Goal: Task Accomplishment & Management: Manage account settings

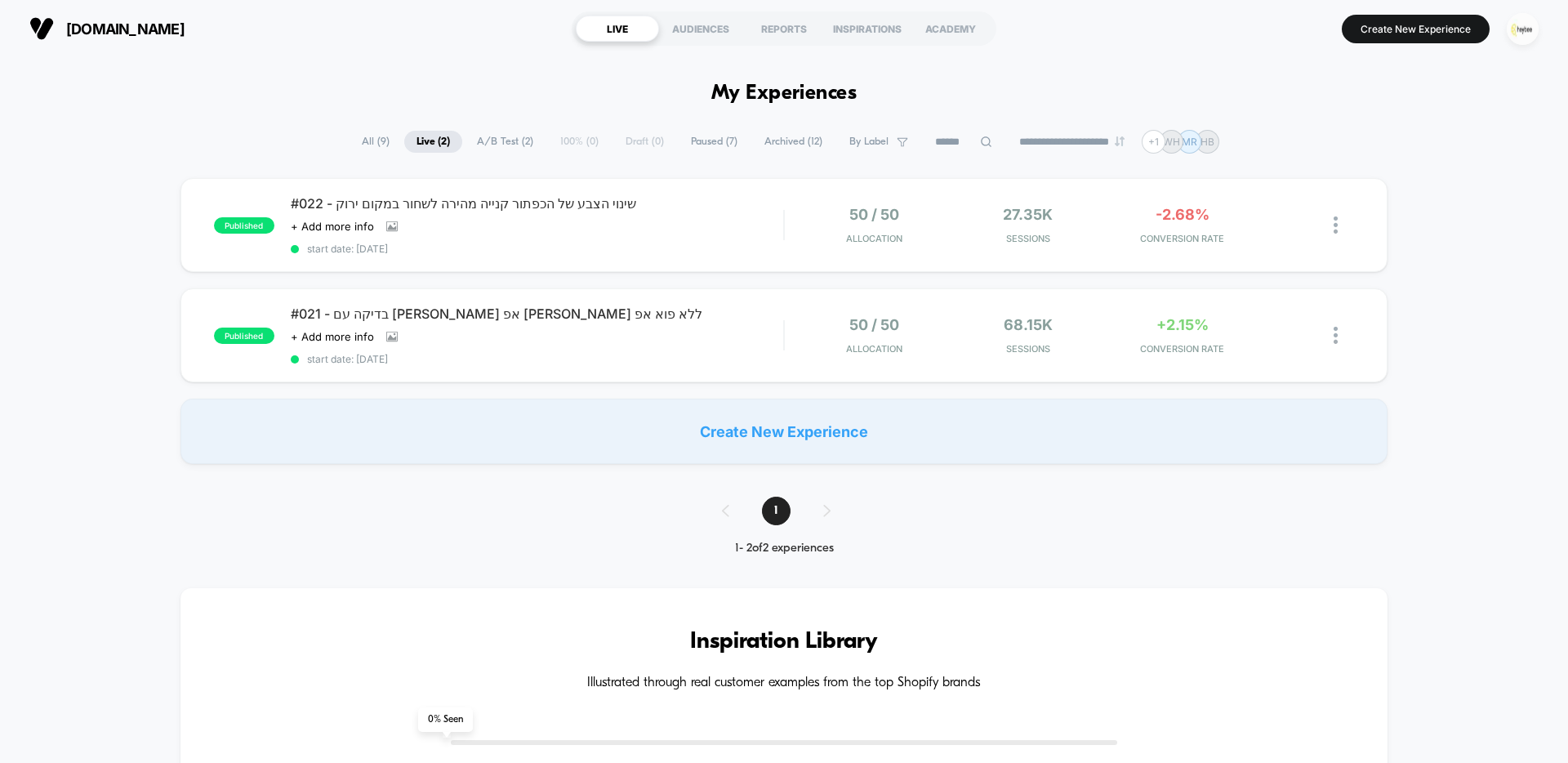
click at [1524, 34] on img "button" at bounding box center [1523, 29] width 32 height 32
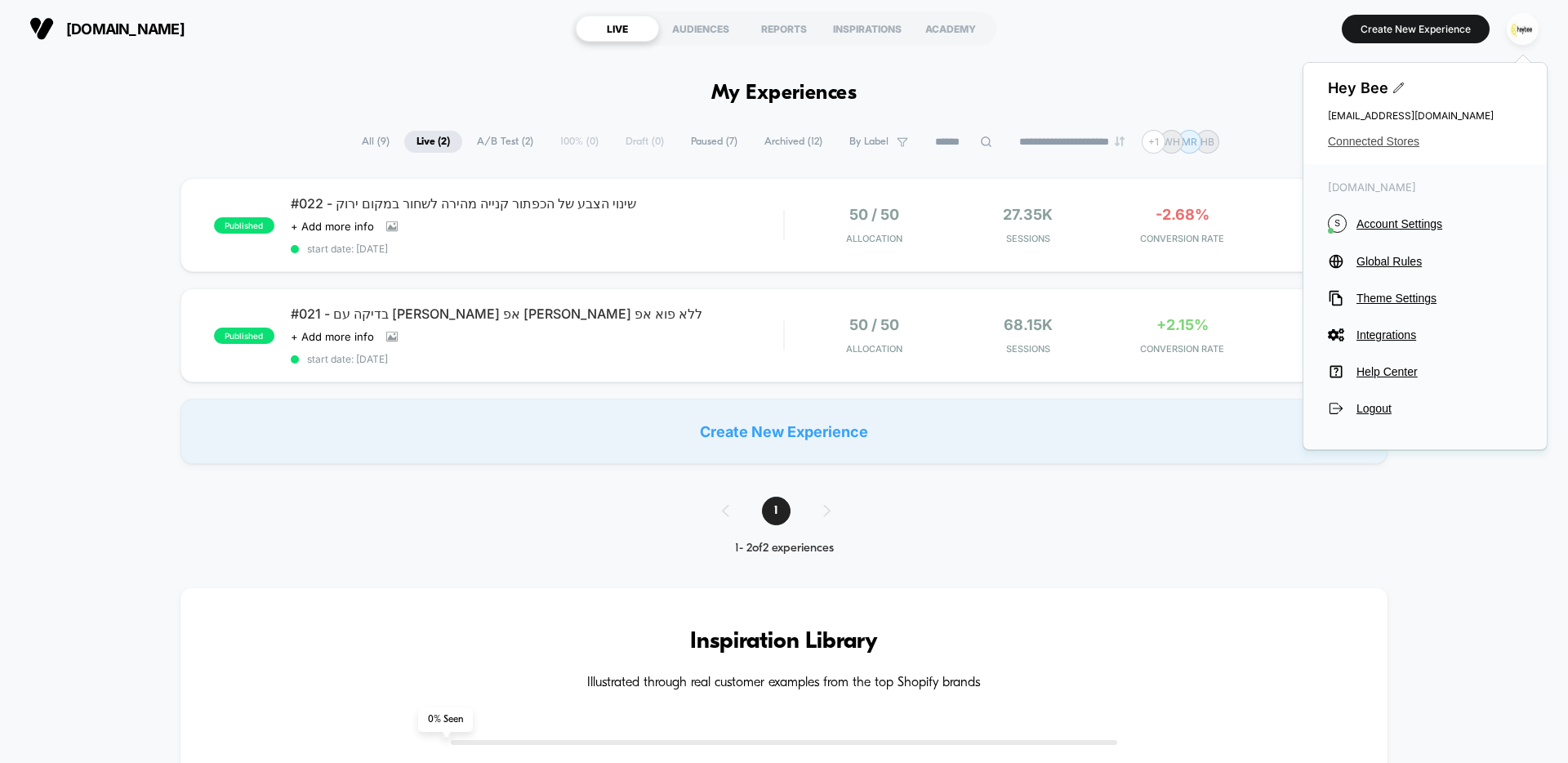
click at [1382, 141] on span "Connected Stores" at bounding box center [1425, 141] width 195 height 13
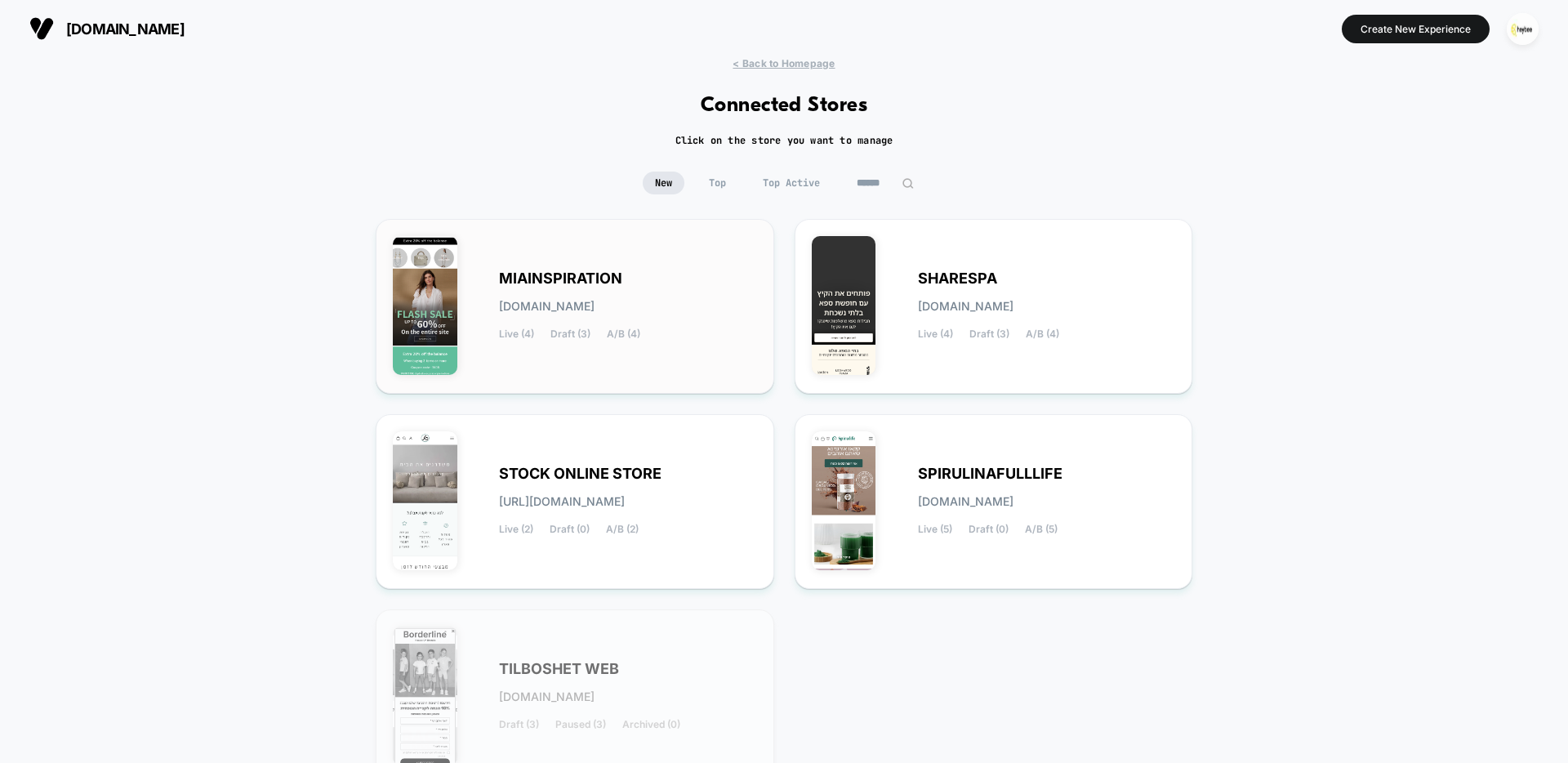
click at [595, 301] on span "[DOMAIN_NAME]" at bounding box center [547, 306] width 96 height 11
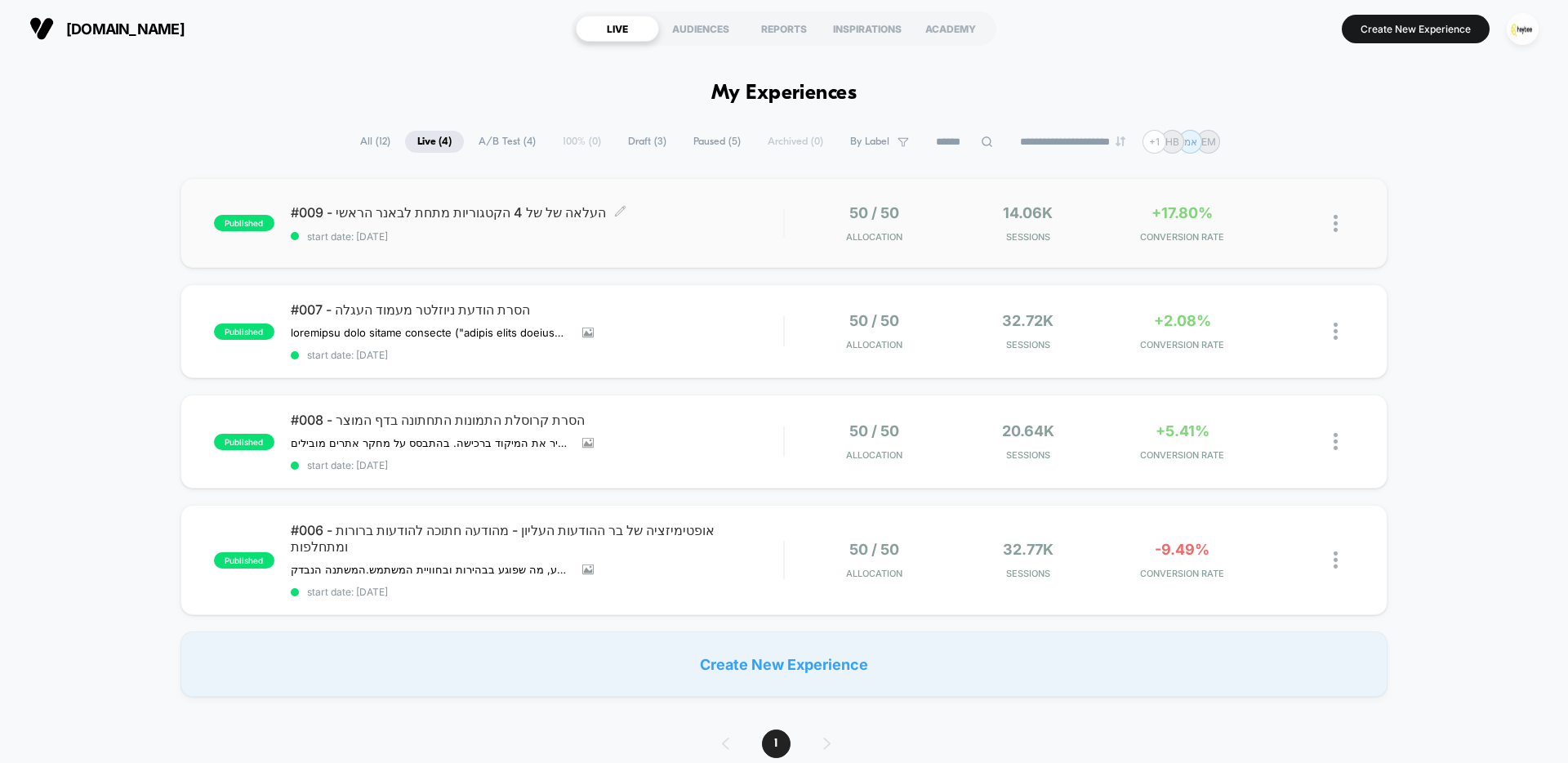
click at [676, 226] on div "#009 - העלאה של של 4 הקטגוריות מתחת לבאנר הראשי Click to edit experience detail…" at bounding box center [536, 223] width 493 height 39
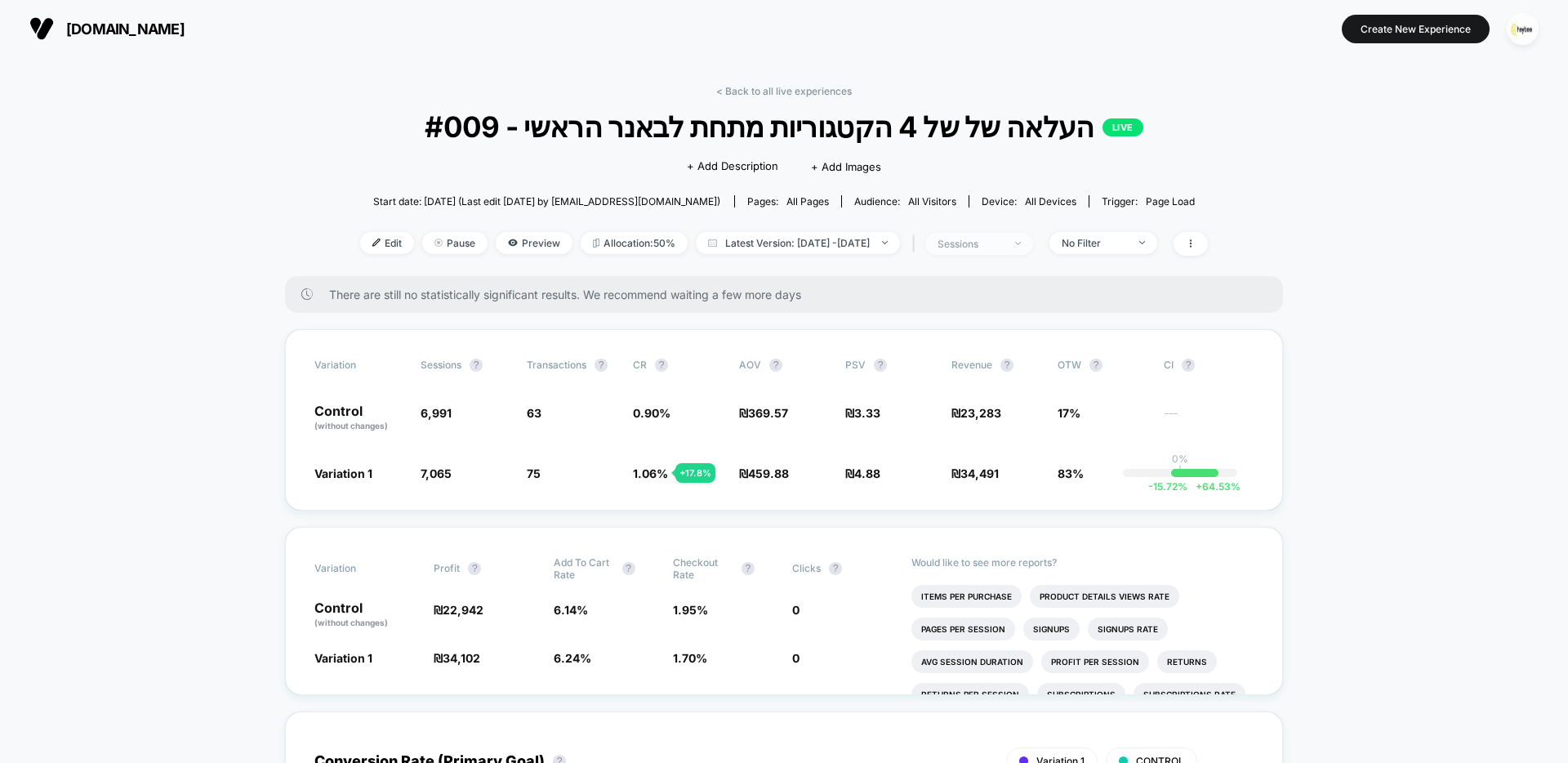
click at [1020, 242] on img at bounding box center [1018, 243] width 6 height 3
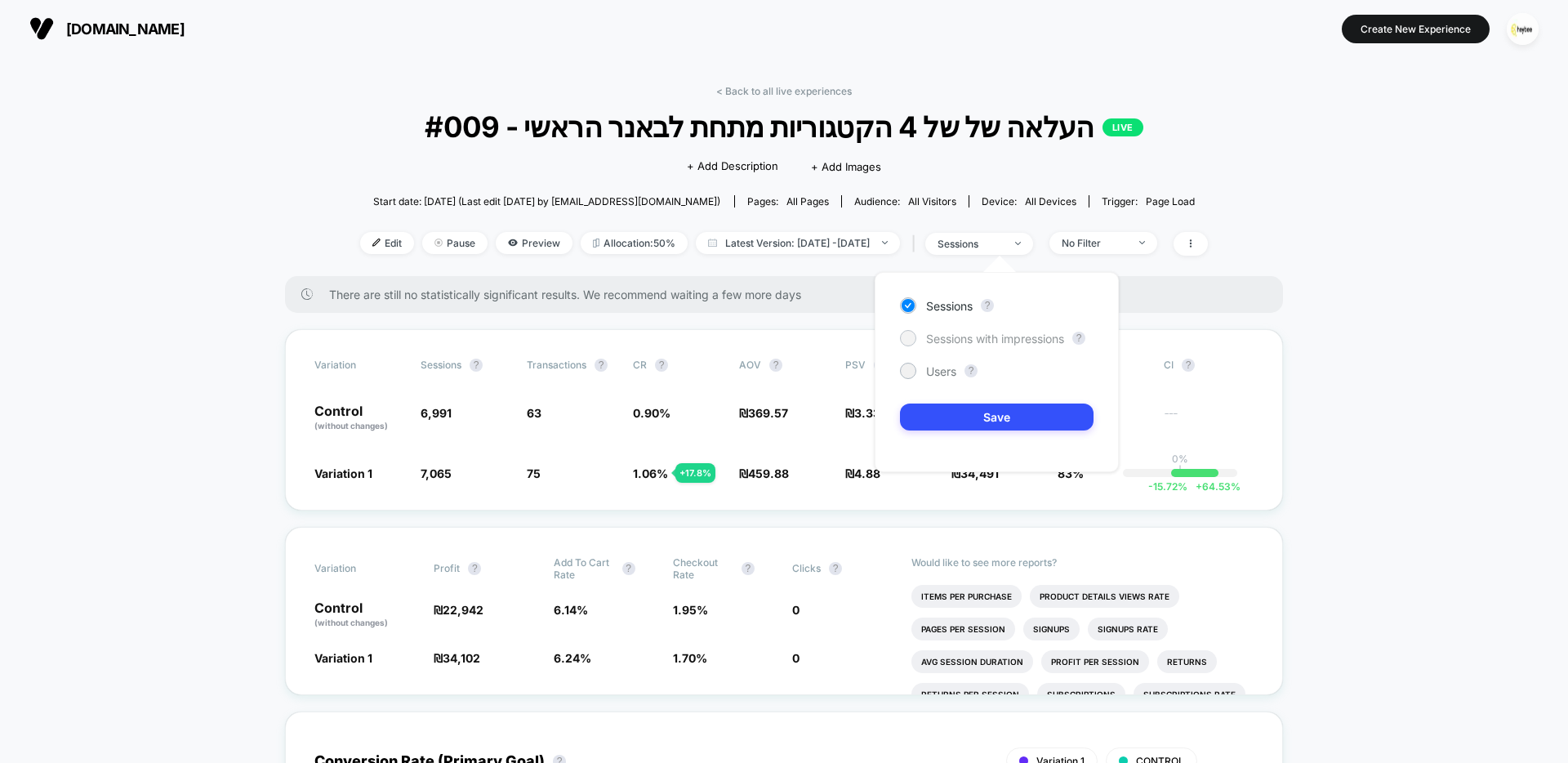
click at [1018, 333] on span "Sessions with impressions" at bounding box center [995, 338] width 138 height 14
click at [1020, 413] on button "Save" at bounding box center [997, 417] width 194 height 26
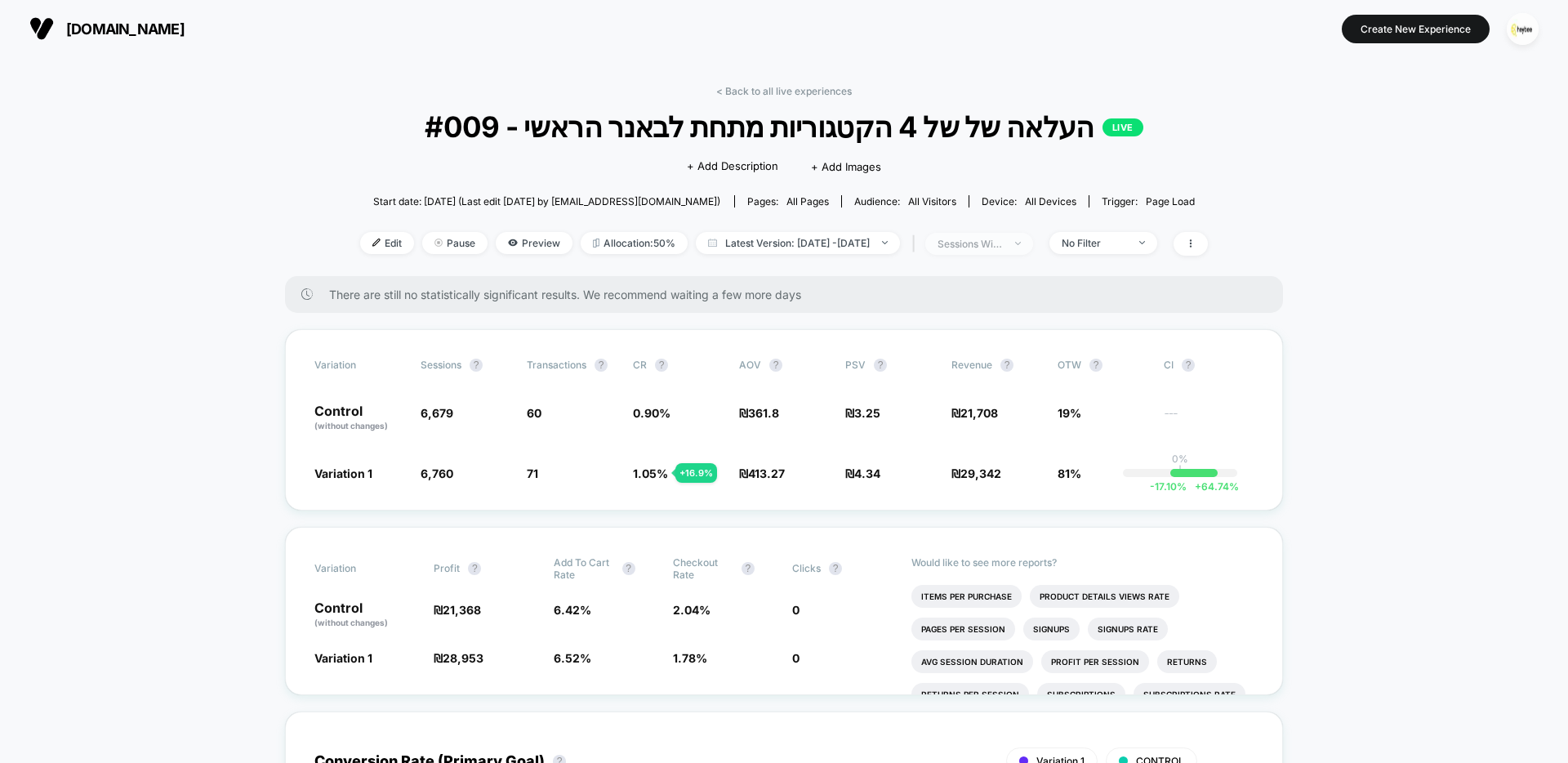
click at [1029, 249] on span "sessions with impression" at bounding box center [979, 243] width 108 height 22
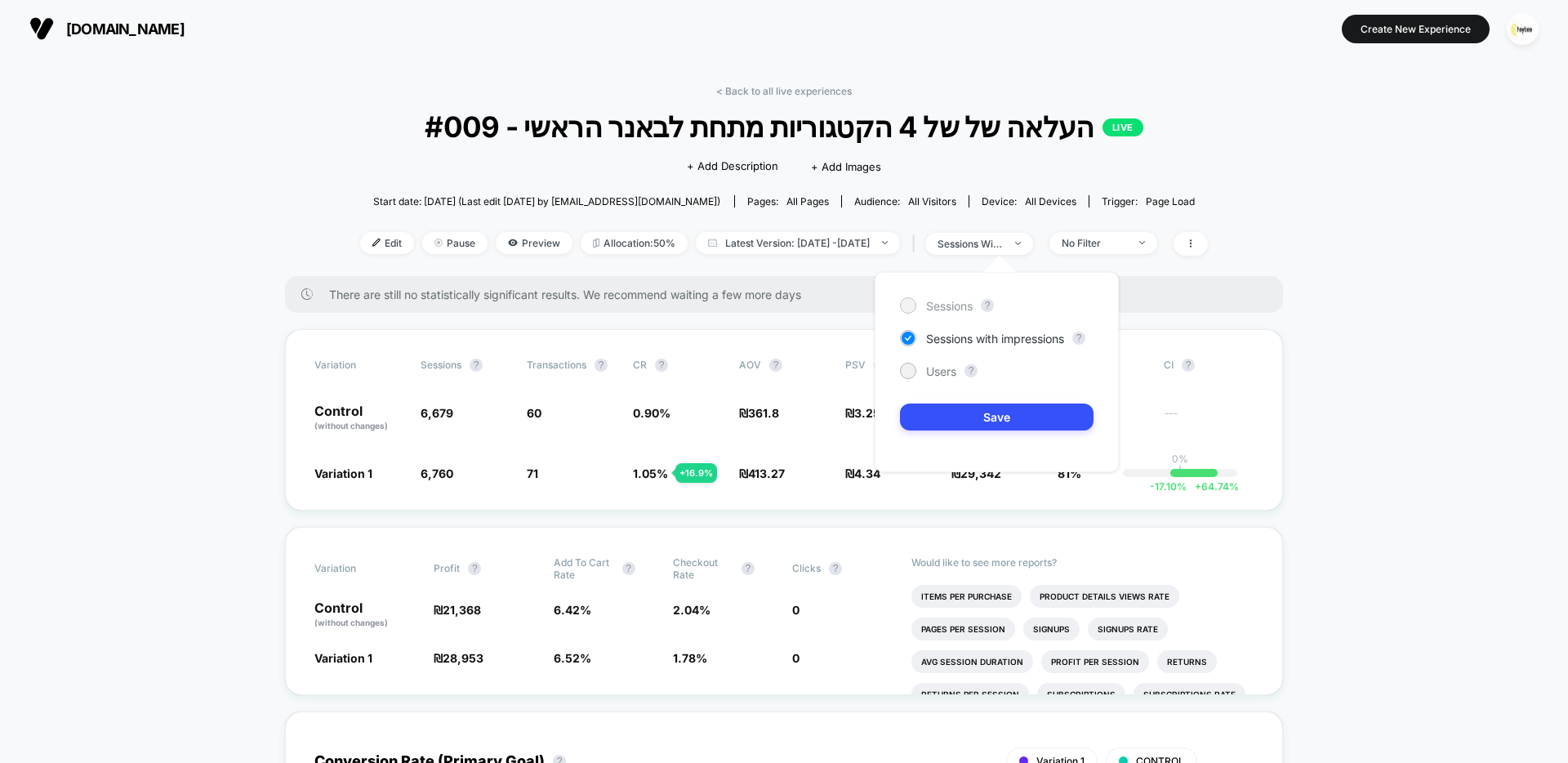
click at [935, 306] on span "Sessions" at bounding box center [949, 305] width 46 height 14
click at [998, 412] on button "Save" at bounding box center [997, 417] width 194 height 26
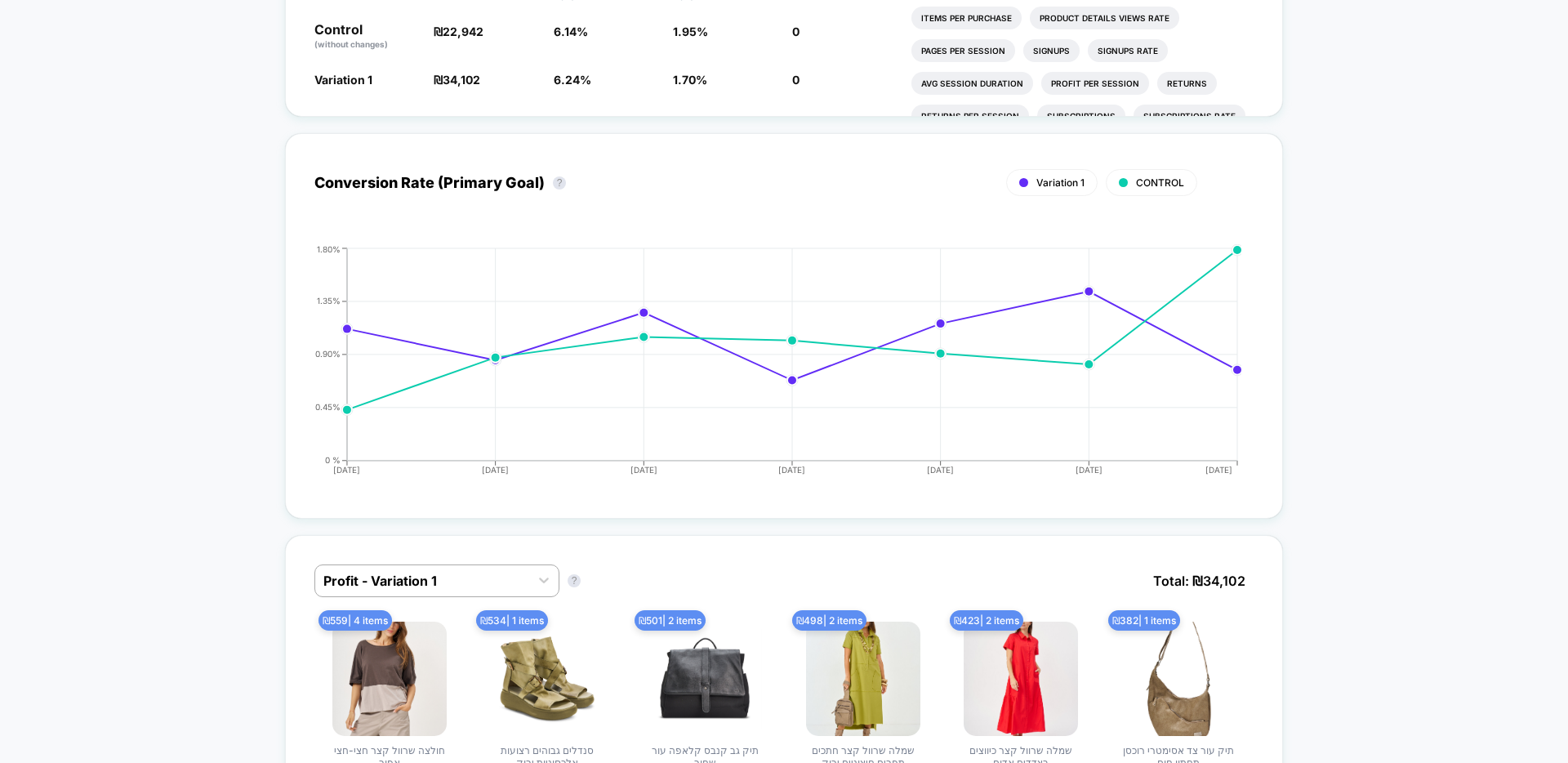
scroll to position [3, 0]
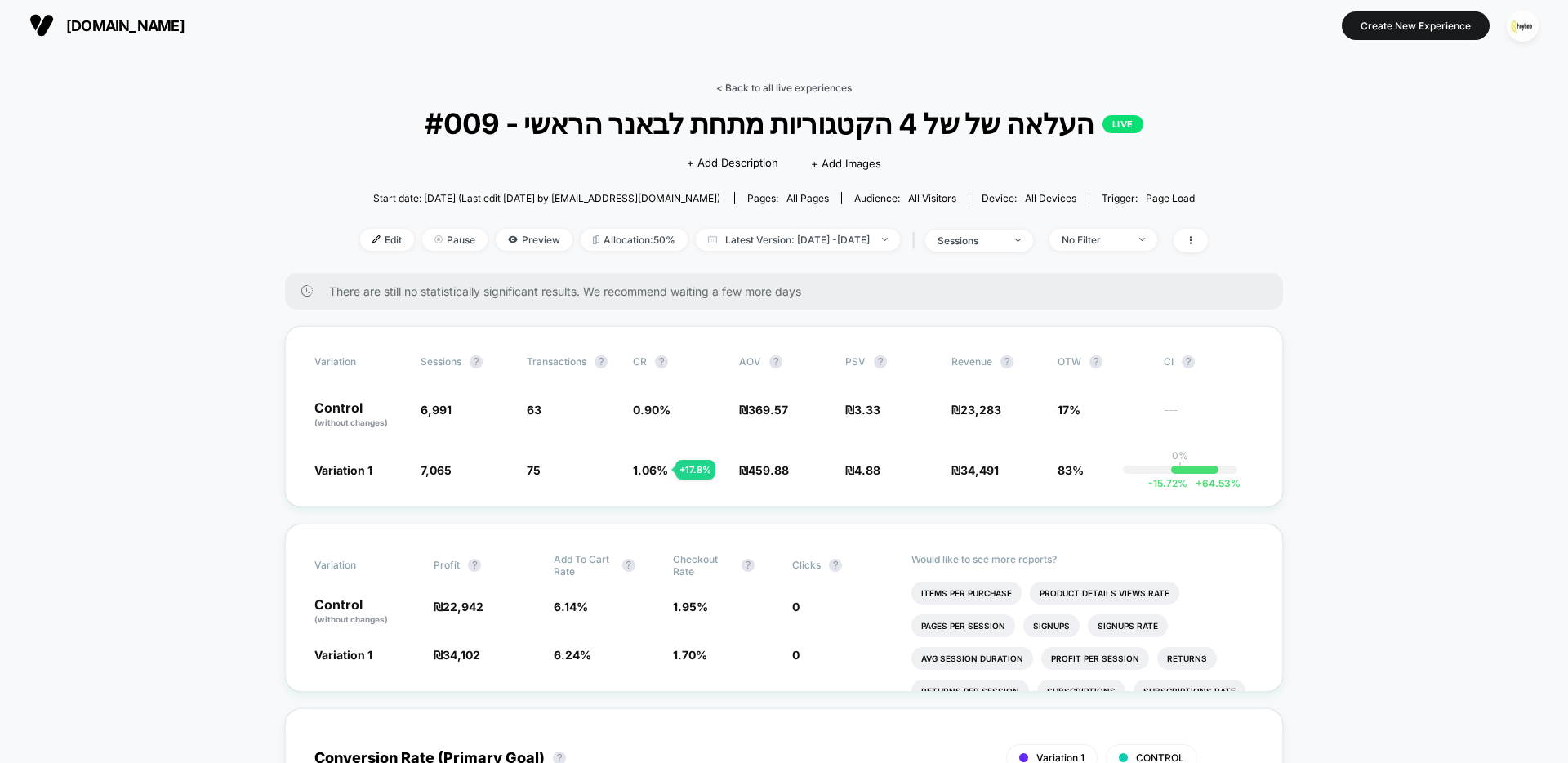
click at [723, 83] on link "< Back to all live experiences" at bounding box center [783, 87] width 135 height 12
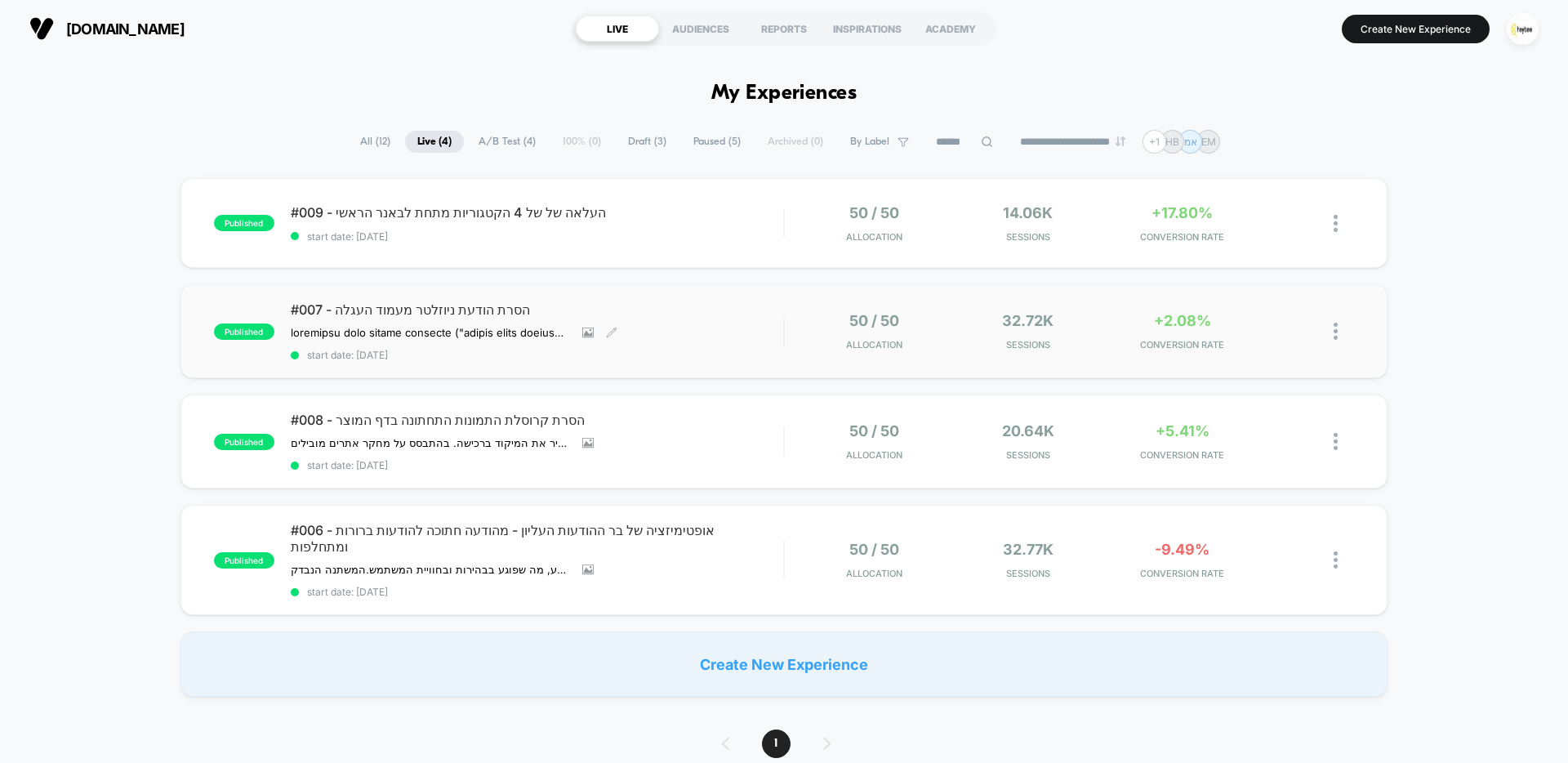
click at [741, 332] on div "#007 - הסרת הודעת ניוזלטר מעמוד העגלה השערה הסרת הצעת ההרשמה לניוזלטר ("הירשמי …" at bounding box center [536, 331] width 493 height 60
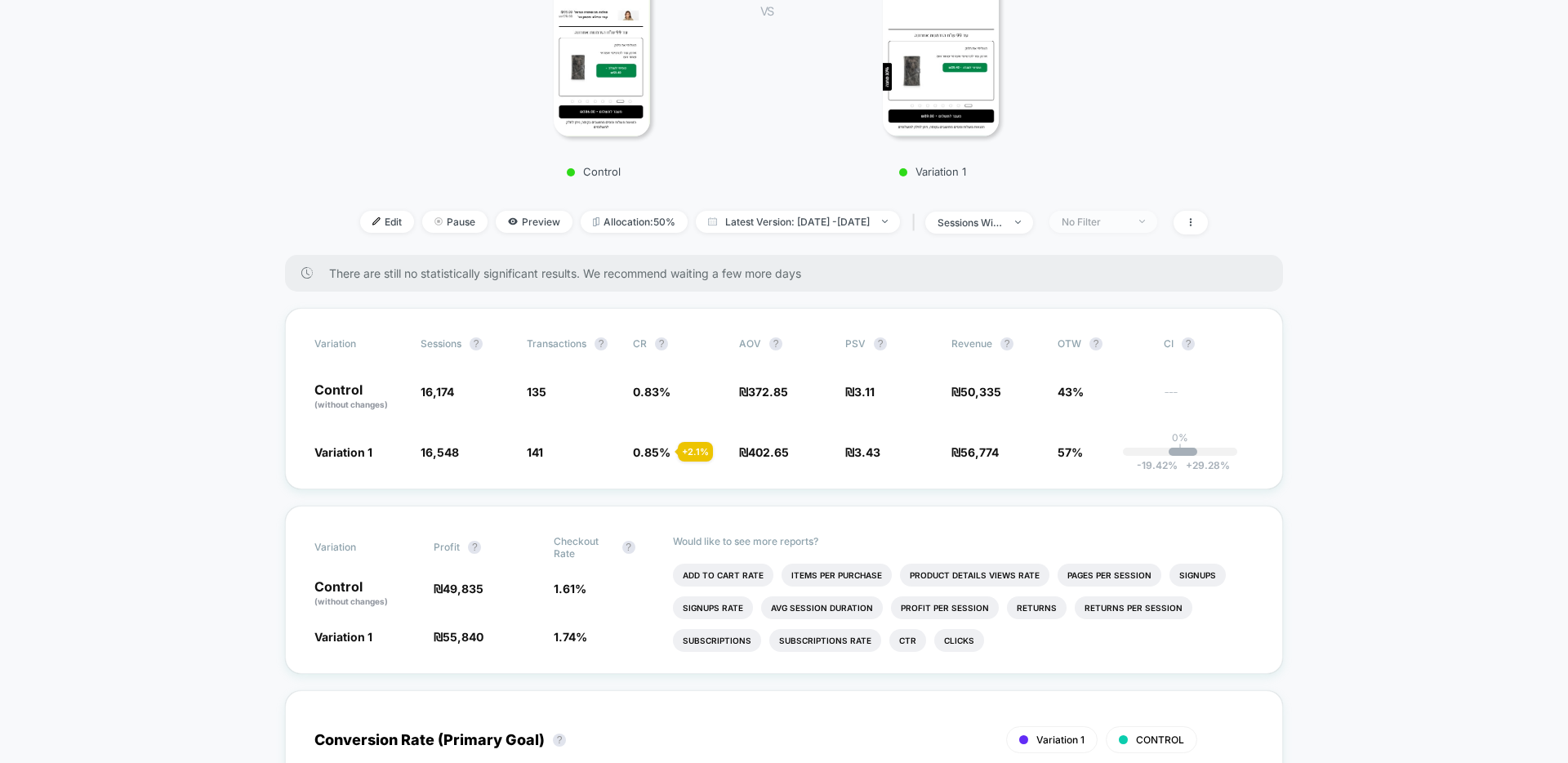
scroll to position [424, 0]
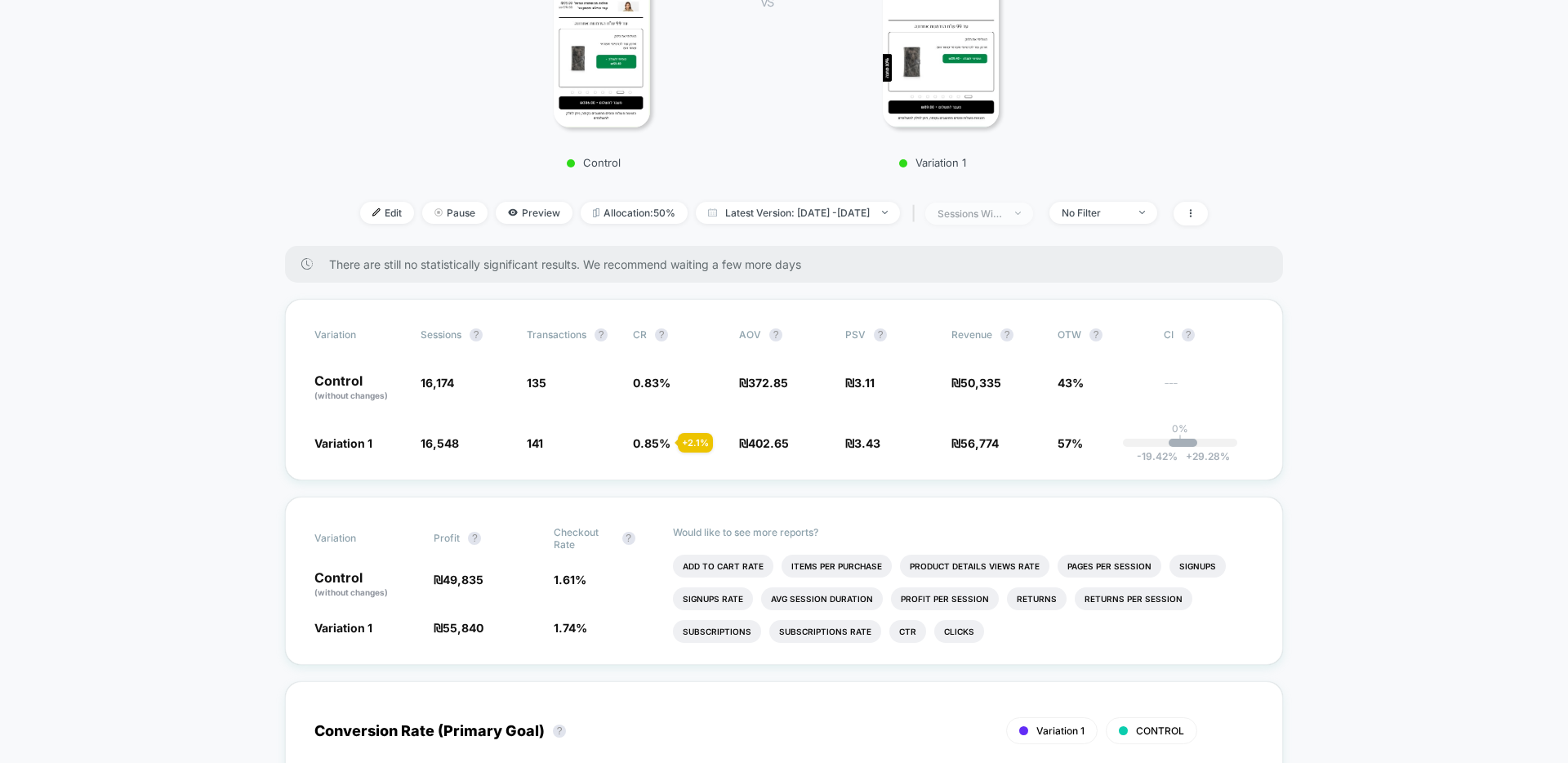
click at [1001, 217] on div "sessions with impression" at bounding box center [969, 213] width 65 height 12
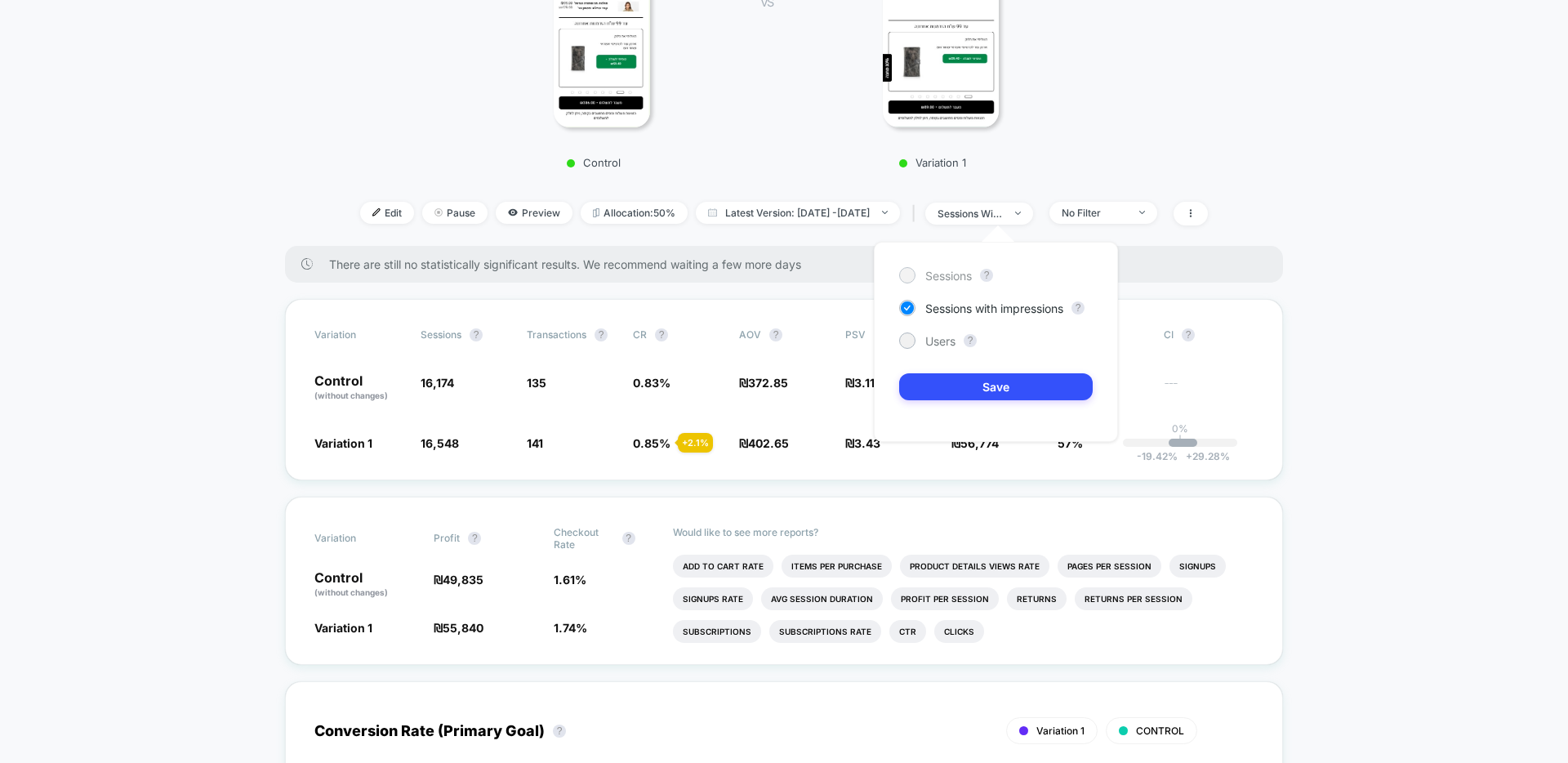
click at [948, 273] on span "Sessions" at bounding box center [948, 275] width 46 height 14
click at [998, 391] on button "Save" at bounding box center [996, 387] width 194 height 26
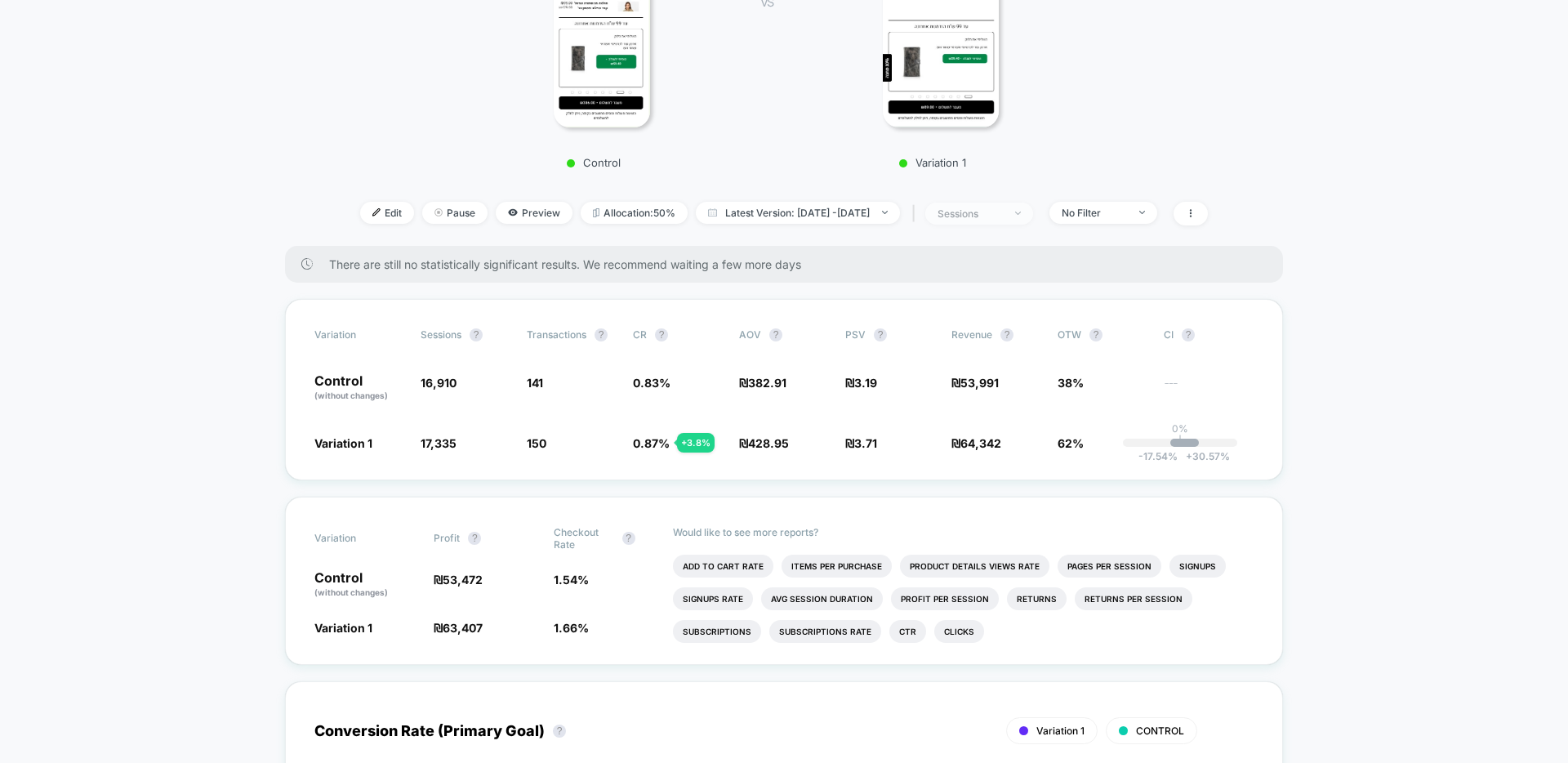
click at [1002, 218] on div "sessions" at bounding box center [969, 213] width 65 height 12
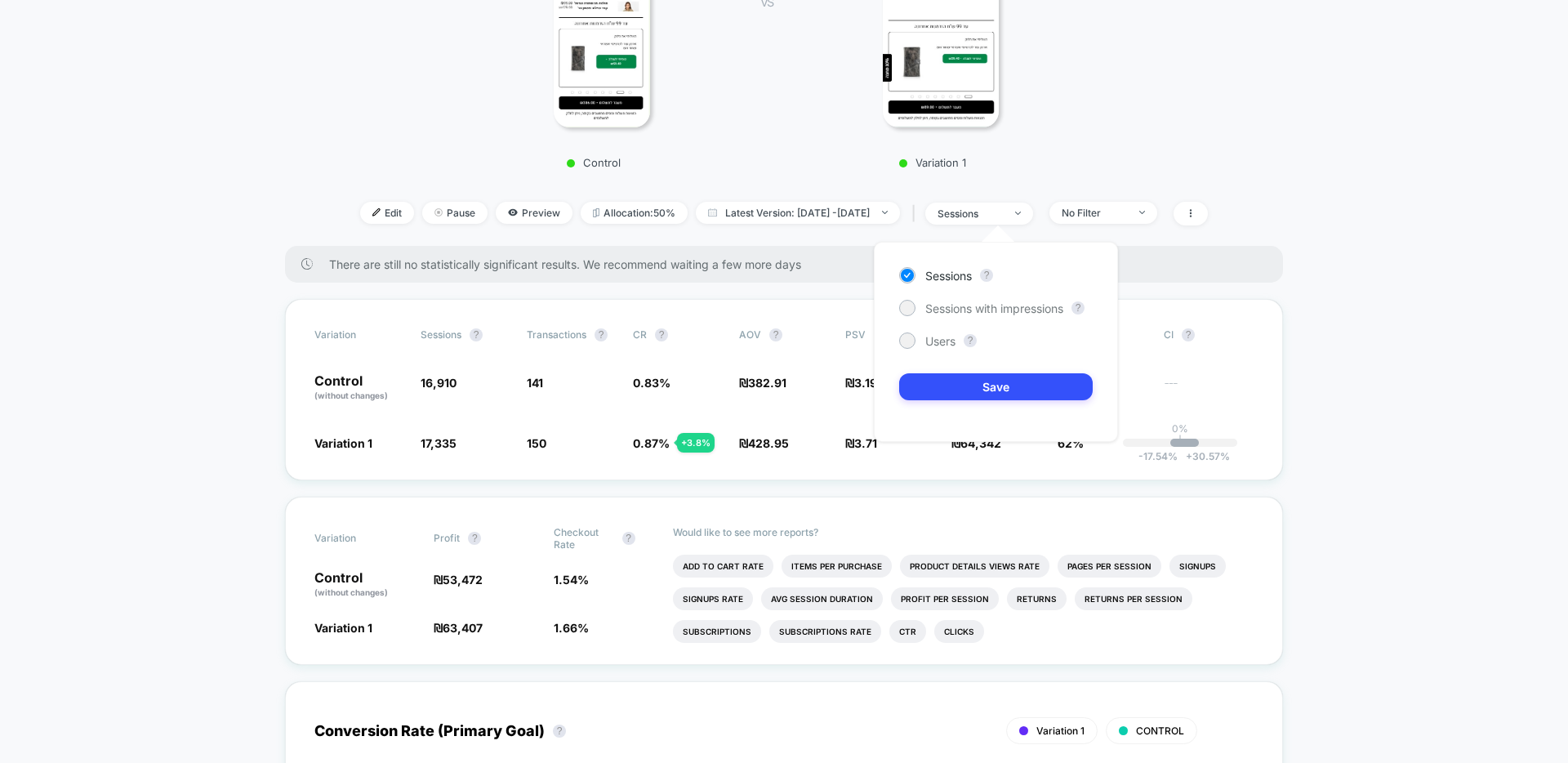
click at [950, 316] on div "Sessions ? Sessions with impressions ? Users ? Save" at bounding box center [996, 342] width 244 height 200
click at [951, 306] on span "Sessions with impressions" at bounding box center [994, 308] width 138 height 14
click at [965, 387] on button "Save" at bounding box center [996, 387] width 194 height 26
